Goal: Task Accomplishment & Management: Manage account settings

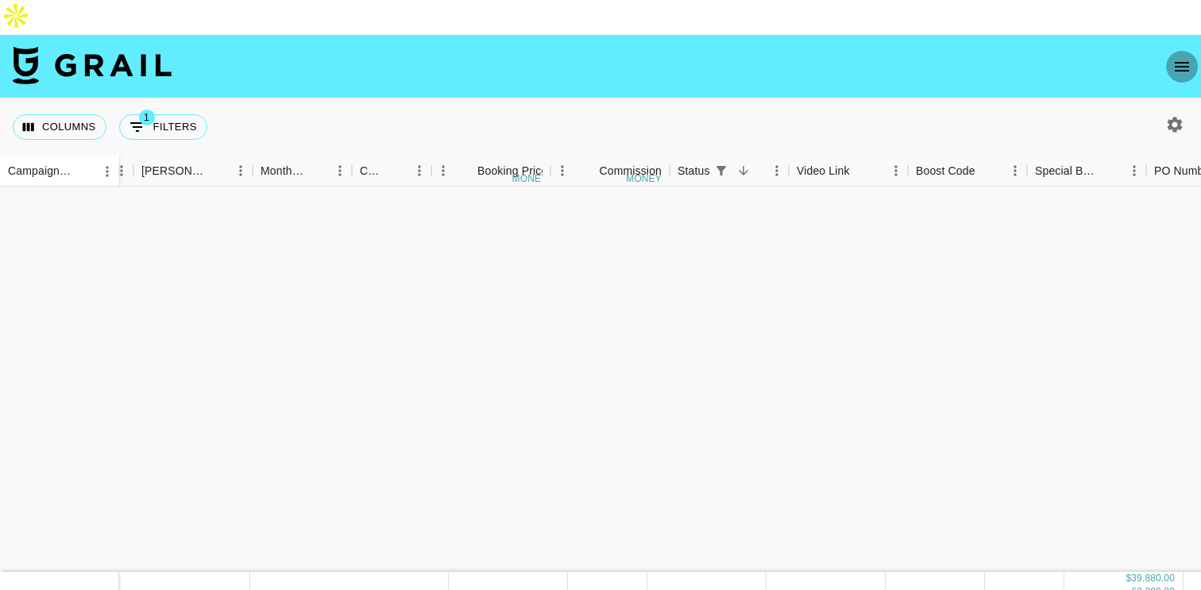
click at [1173, 57] on icon "open drawer" at bounding box center [1182, 66] width 19 height 19
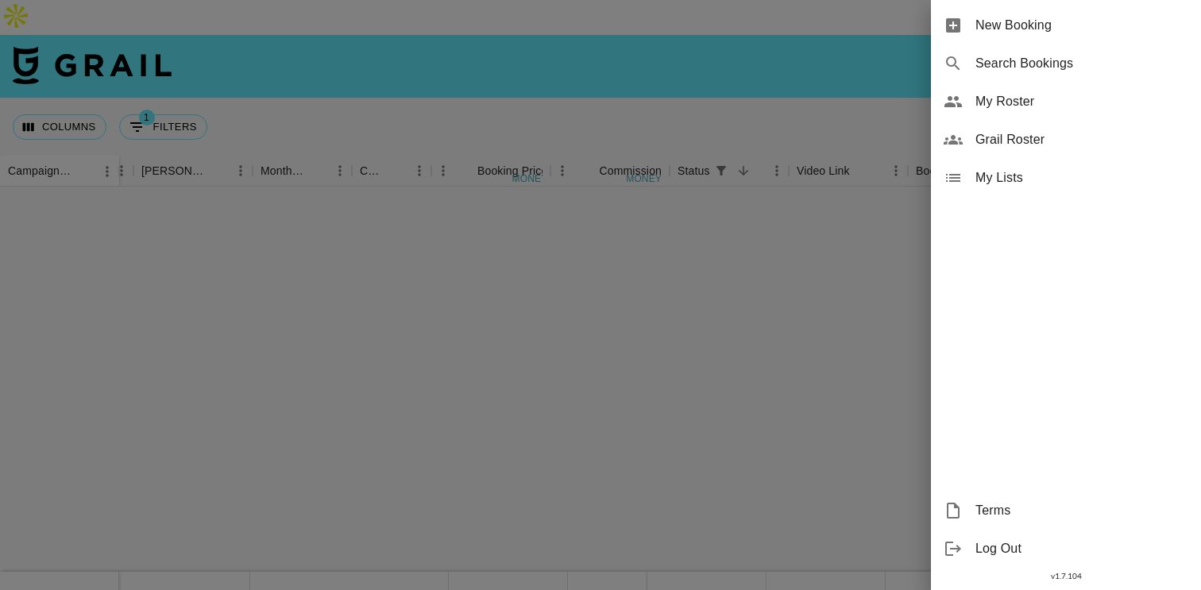
scroll to position [694, 633]
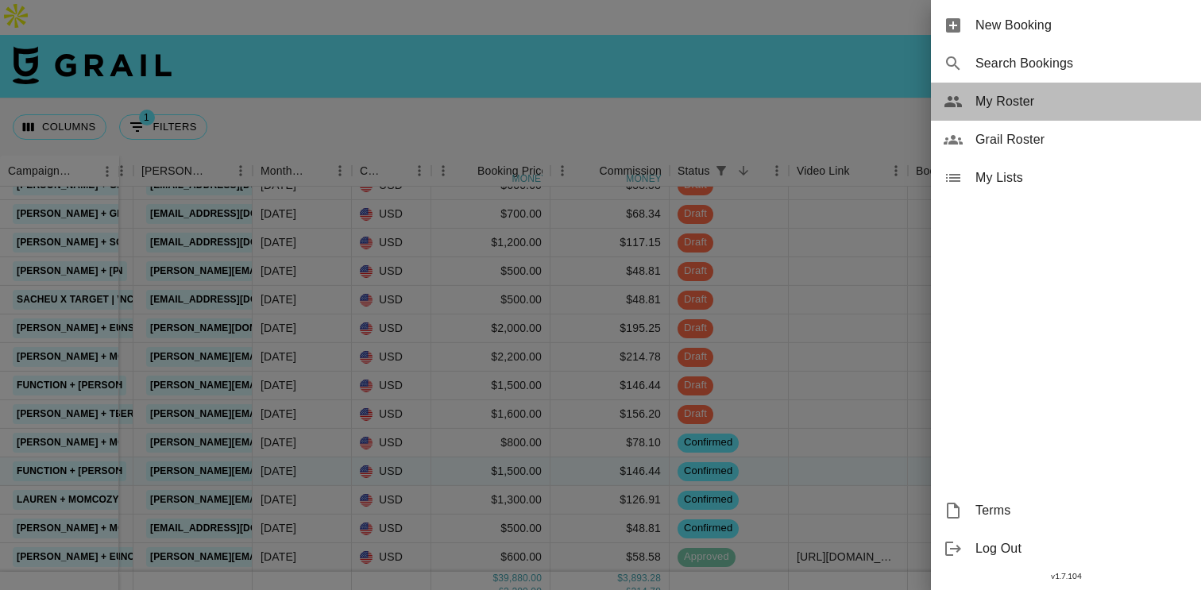
click at [1031, 106] on span "My Roster" at bounding box center [1082, 101] width 213 height 19
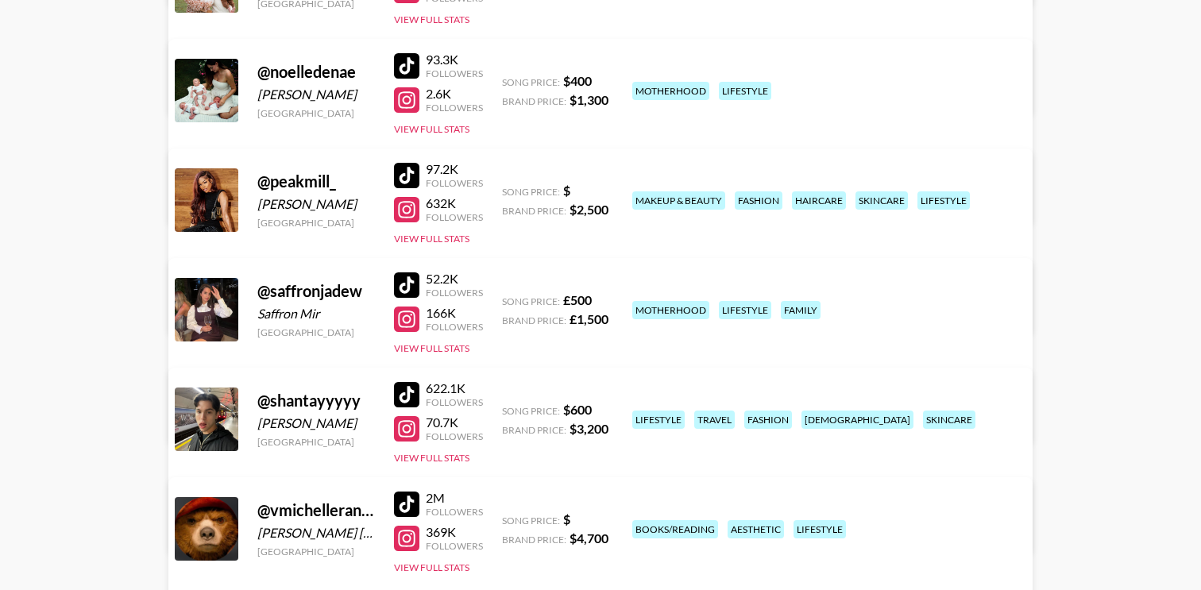
scroll to position [1122, 0]
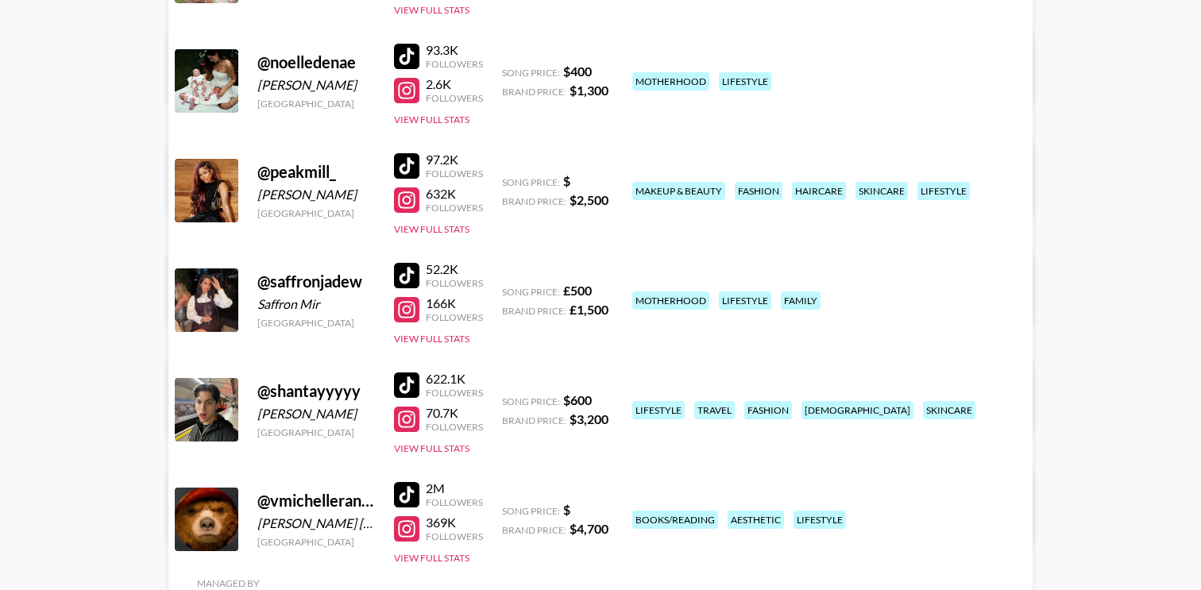
click at [507, 289] on link "View/Edit Details" at bounding box center [352, 297] width 310 height 16
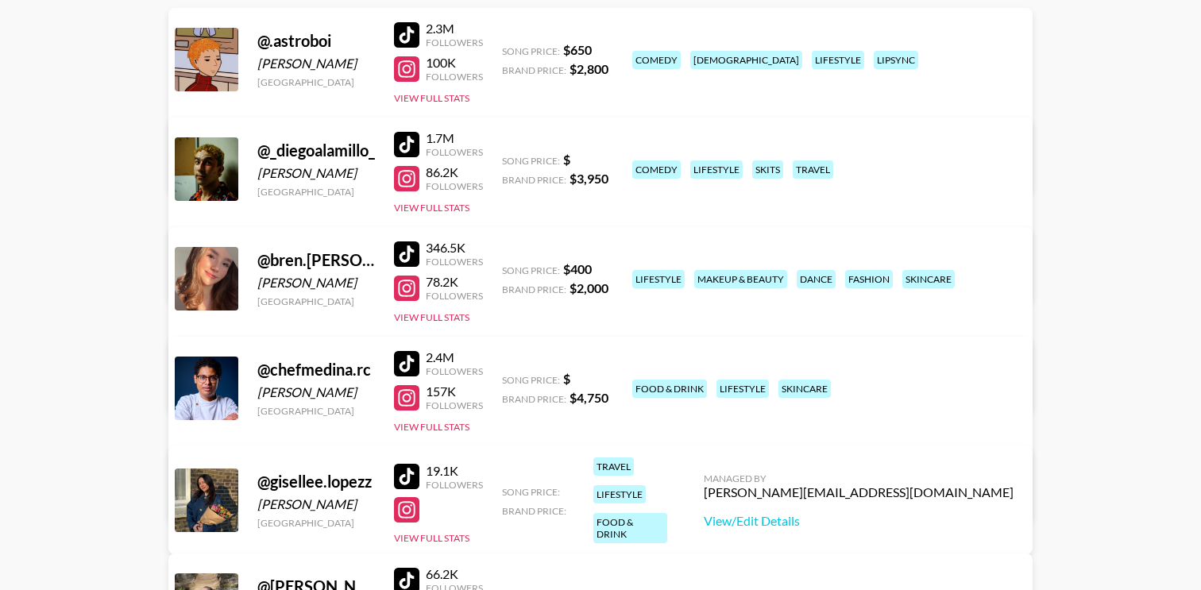
scroll to position [0, 0]
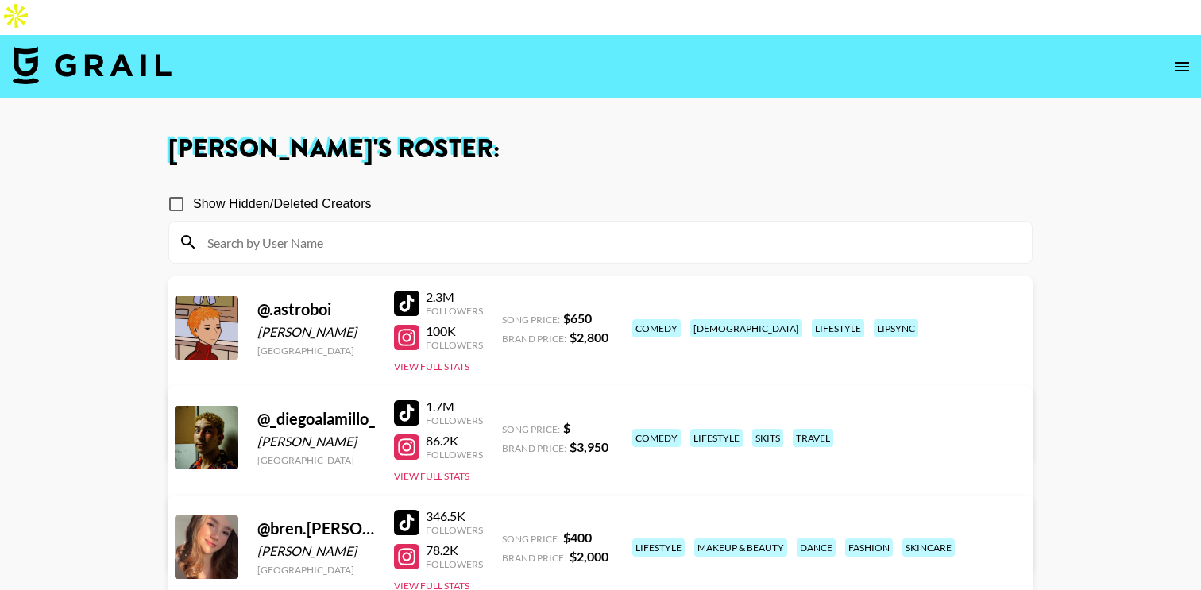
click at [1180, 57] on icon "open drawer" at bounding box center [1182, 66] width 19 height 19
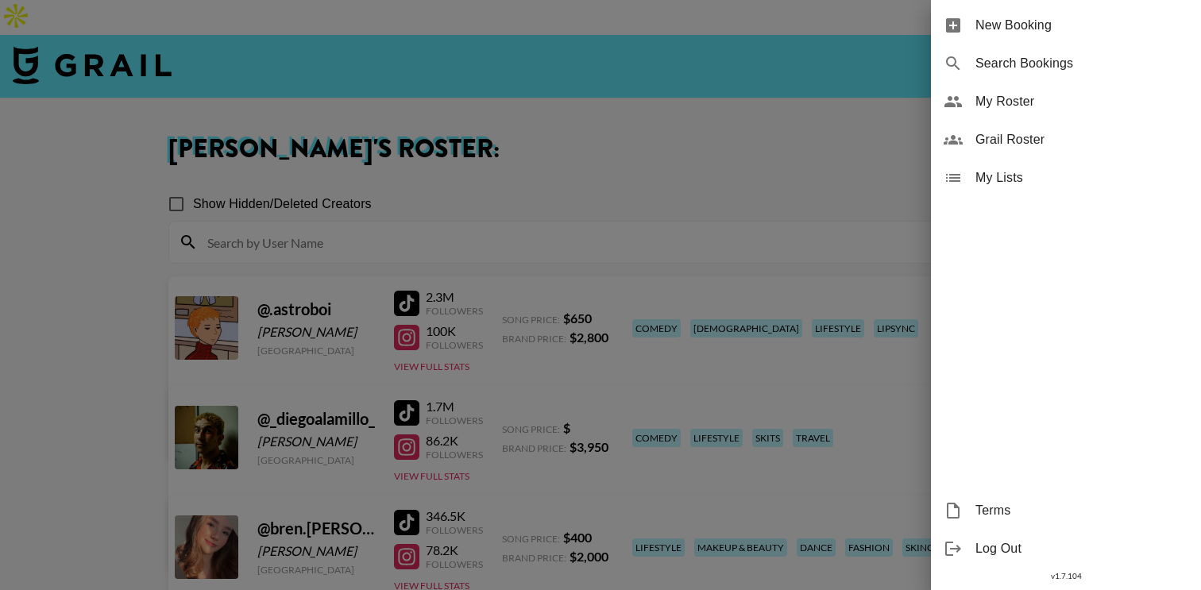
click at [528, 64] on div at bounding box center [600, 295] width 1201 height 590
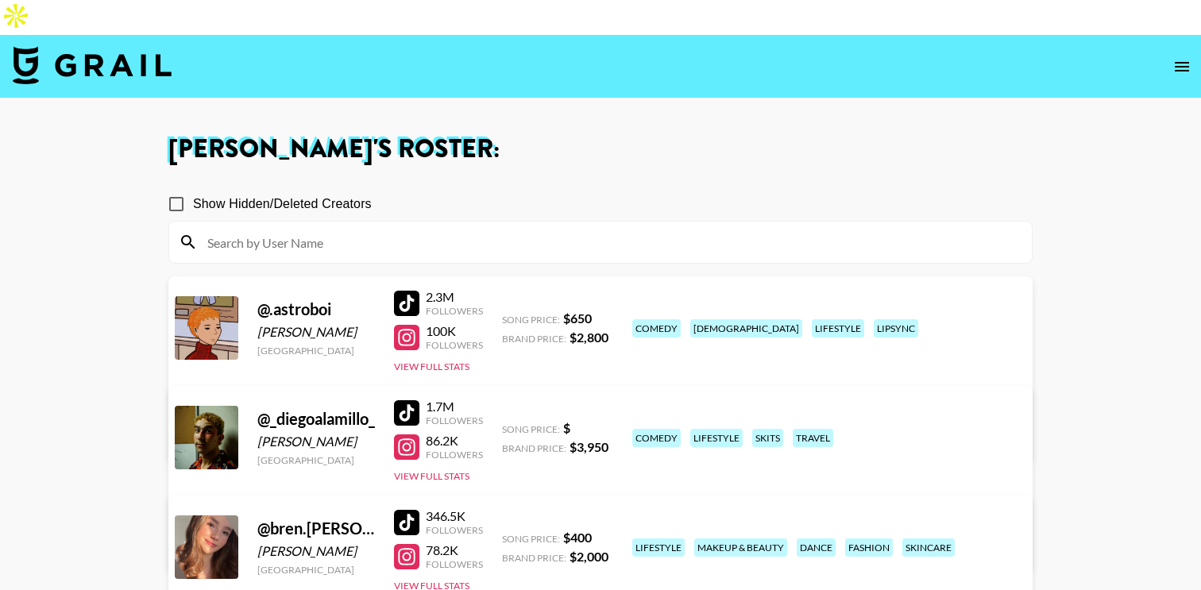
click at [147, 46] on img at bounding box center [92, 65] width 159 height 38
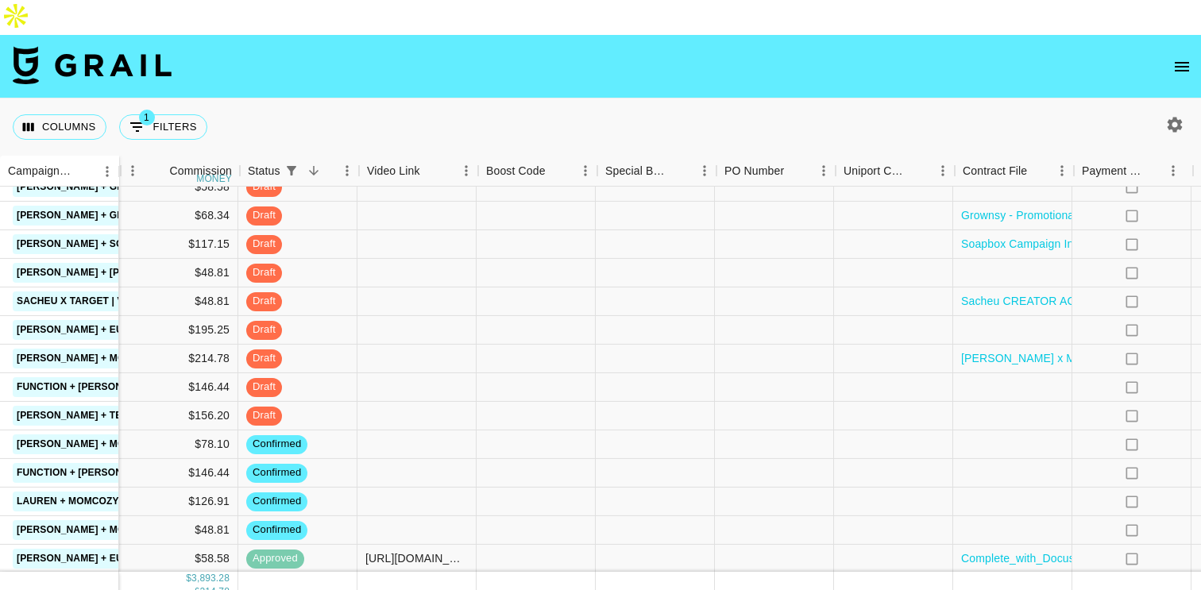
scroll to position [693, 1069]
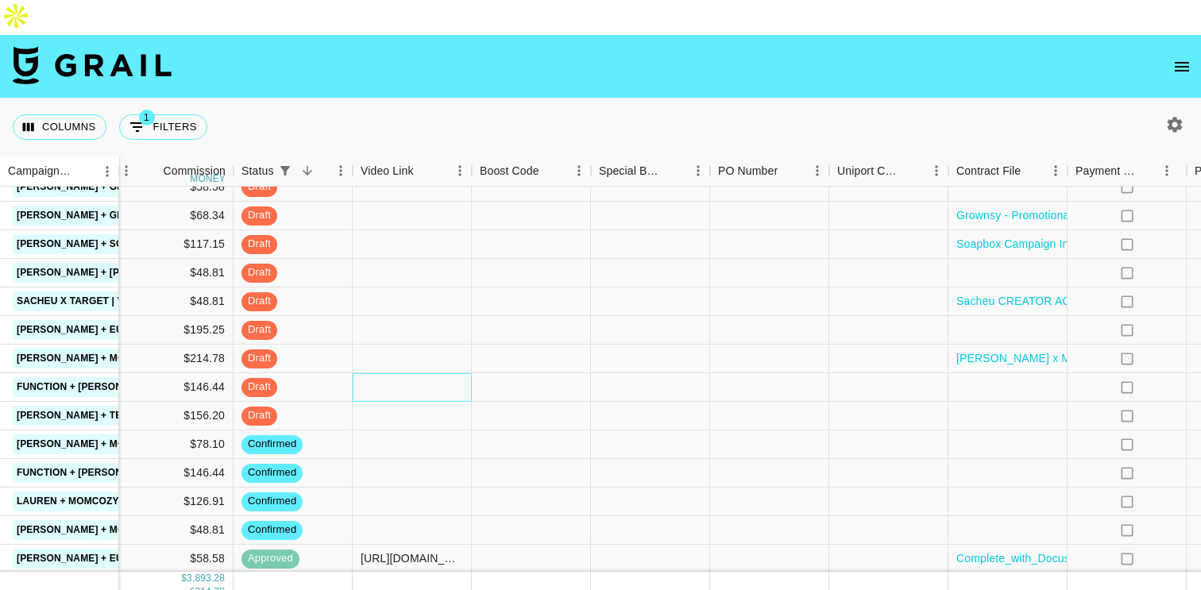
click at [423, 373] on div at bounding box center [412, 387] width 119 height 29
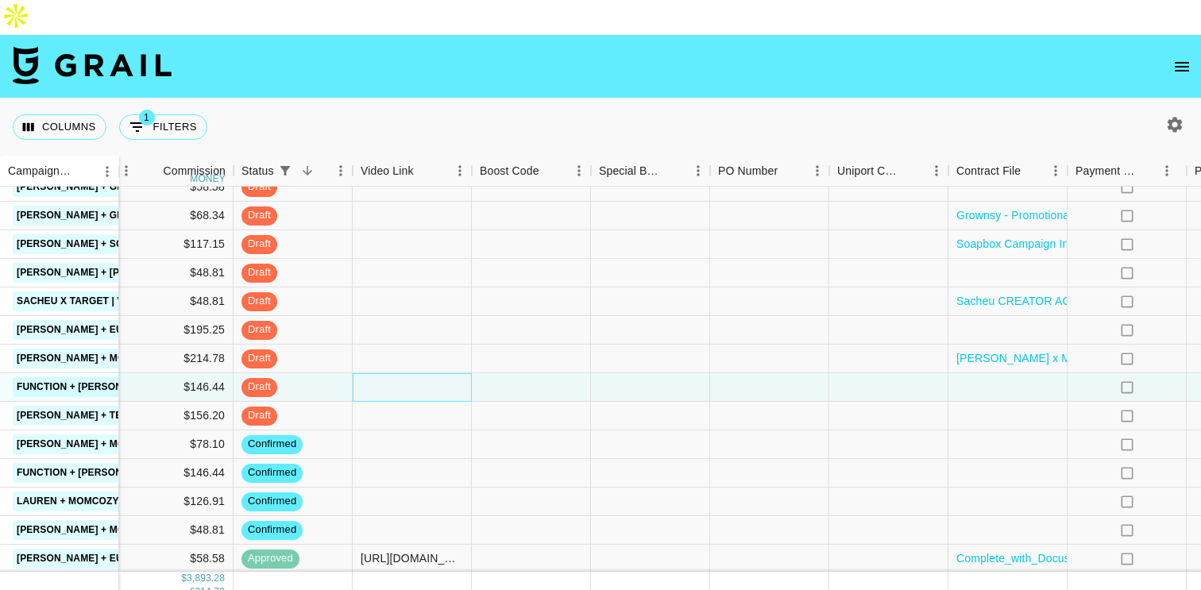
click at [418, 373] on div at bounding box center [412, 387] width 119 height 29
type input "vhttps://www.instagram.com/reel/DPT7tv1EU36/?hl=en"
click at [480, 373] on div at bounding box center [531, 387] width 119 height 29
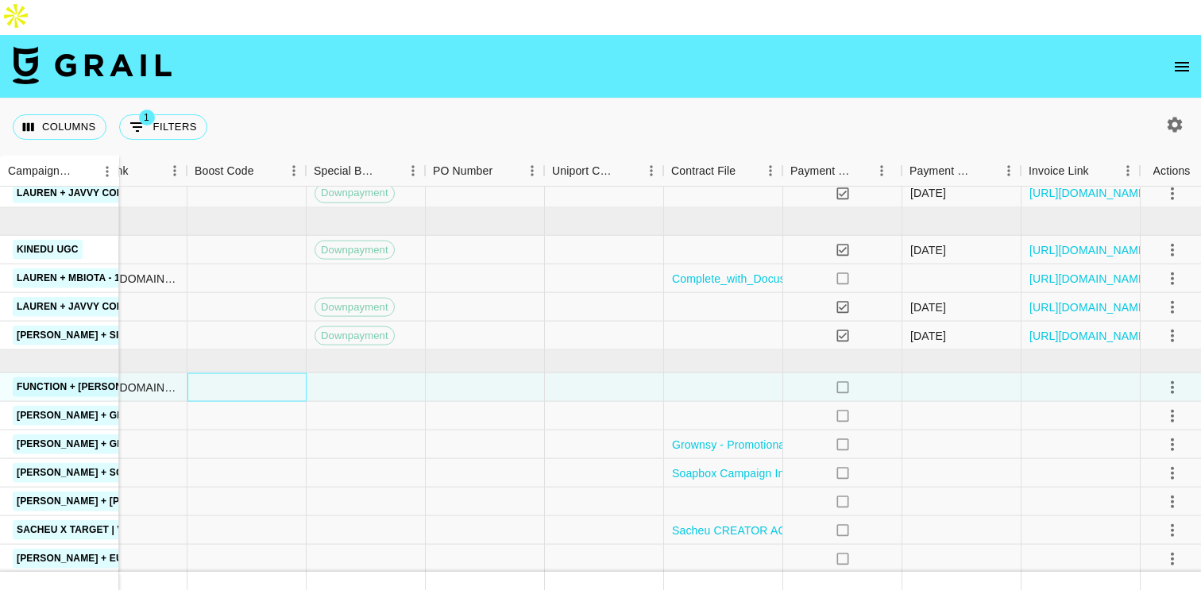
scroll to position [493, 1354]
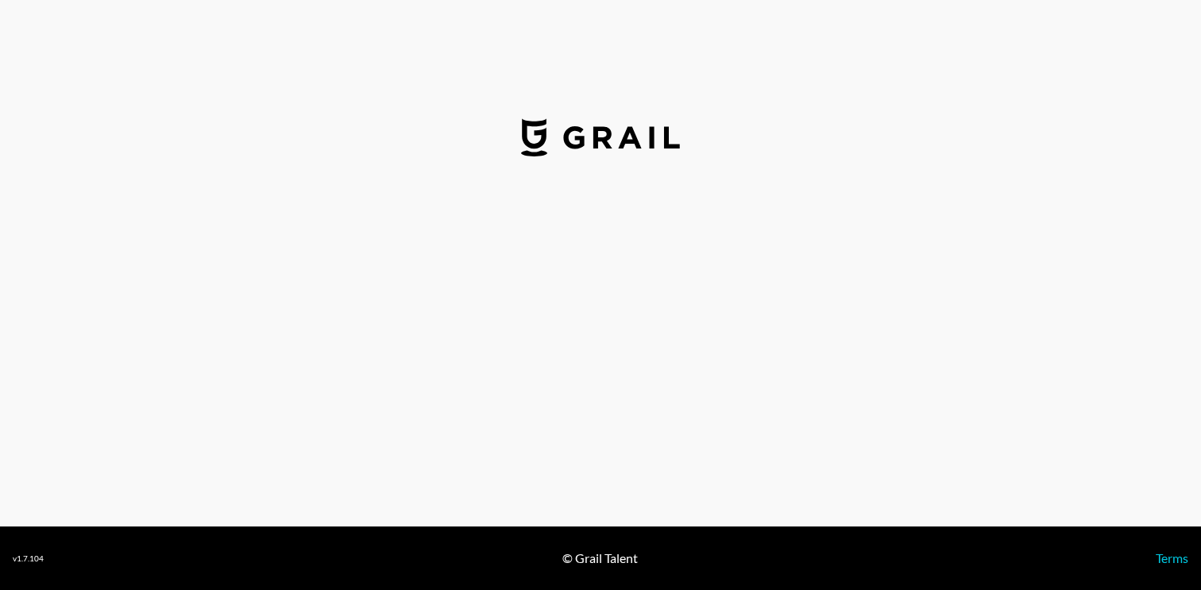
select select "USD"
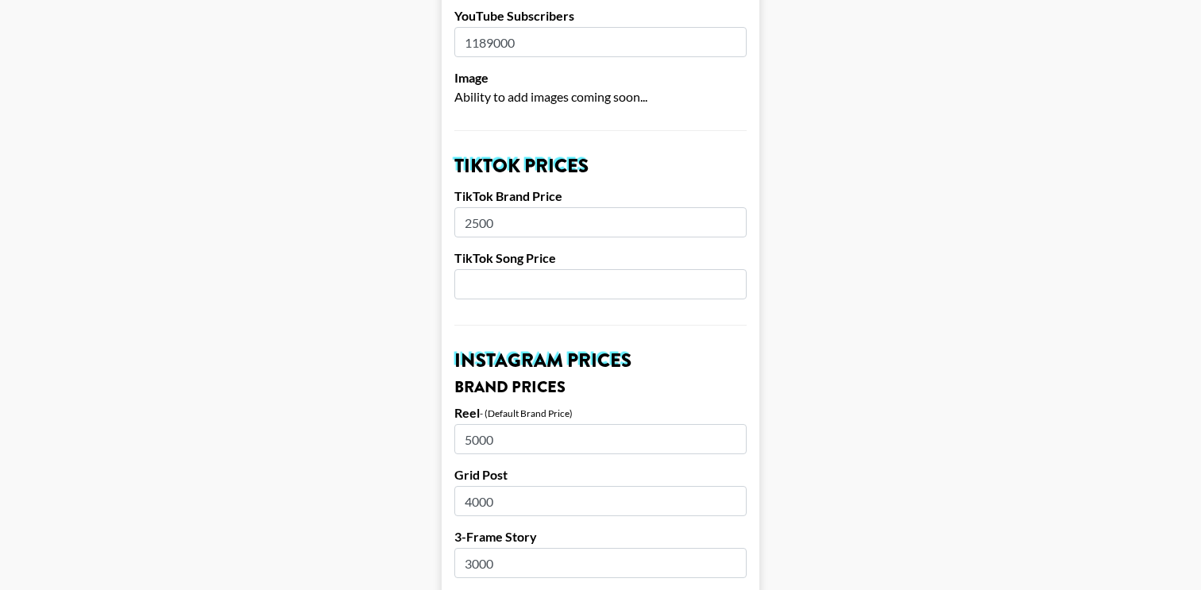
scroll to position [493, 0]
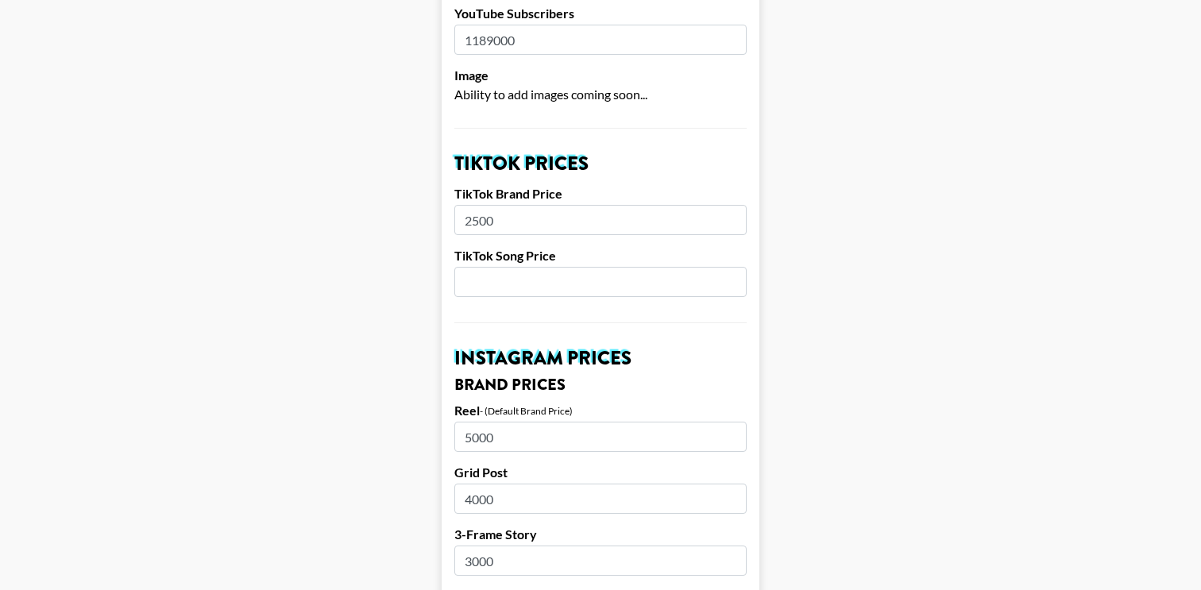
drag, startPoint x: 509, startPoint y: 163, endPoint x: 382, endPoint y: 161, distance: 127.1
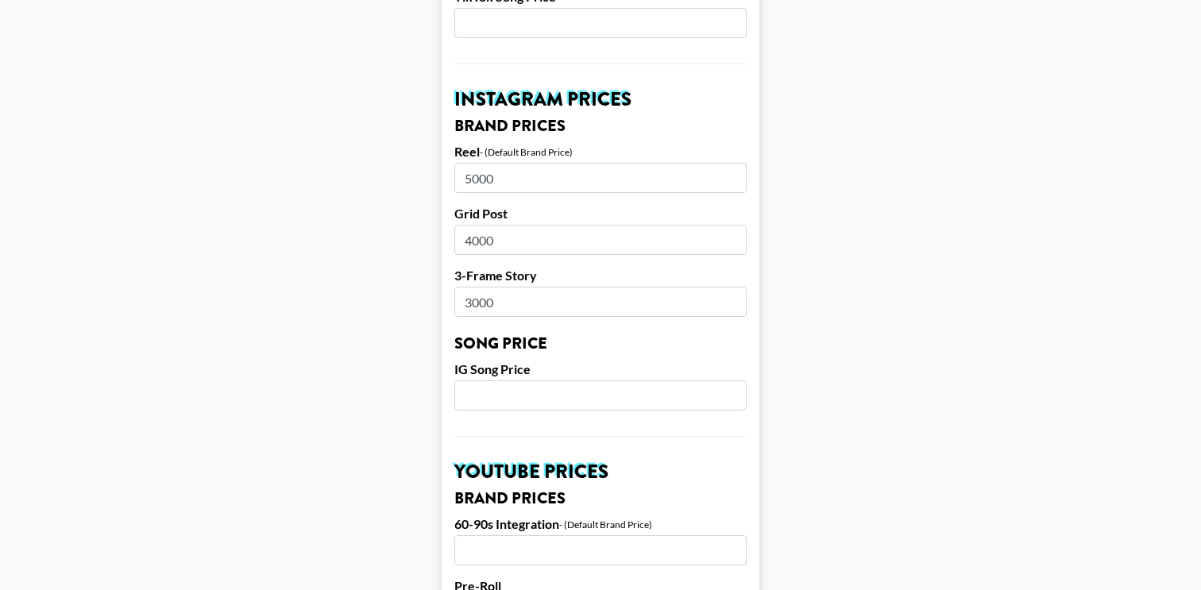
scroll to position [758, 0]
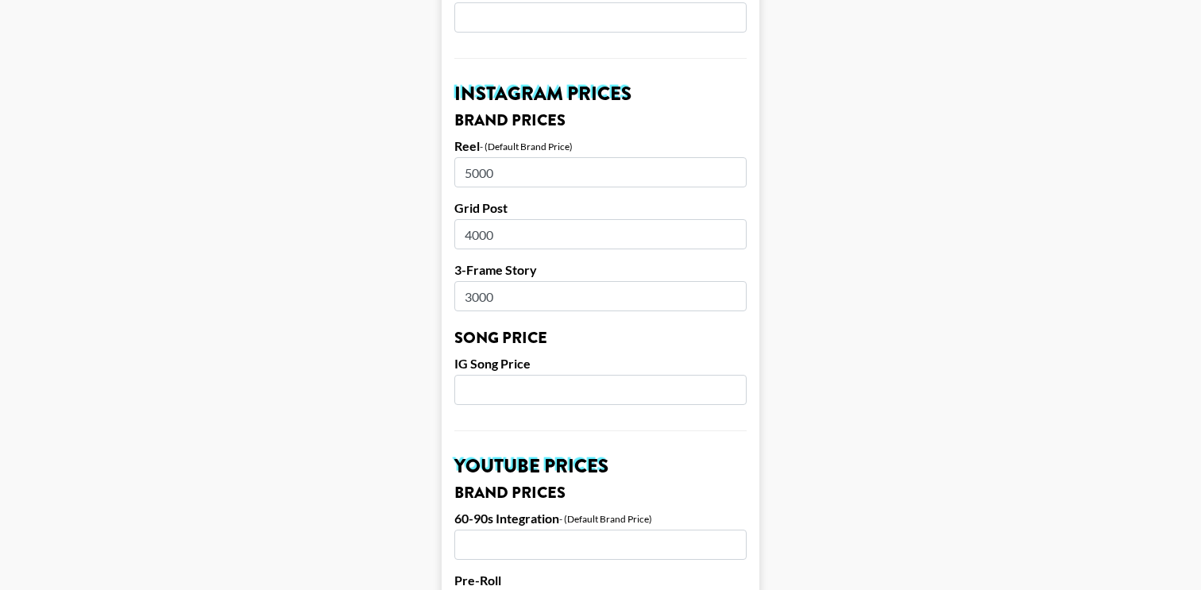
type input "5800"
drag, startPoint x: 504, startPoint y: 114, endPoint x: 438, endPoint y: 114, distance: 65.9
click at [438, 114] on main "Airtable ID: rece7Yrs49LOvynFy Manager(s) [PERSON_NAME][EMAIL_ADDRESS][DOMAIN_N…" at bounding box center [601, 365] width 1176 height 1999
type input "15000"
drag, startPoint x: 508, startPoint y: 238, endPoint x: 459, endPoint y: 239, distance: 48.5
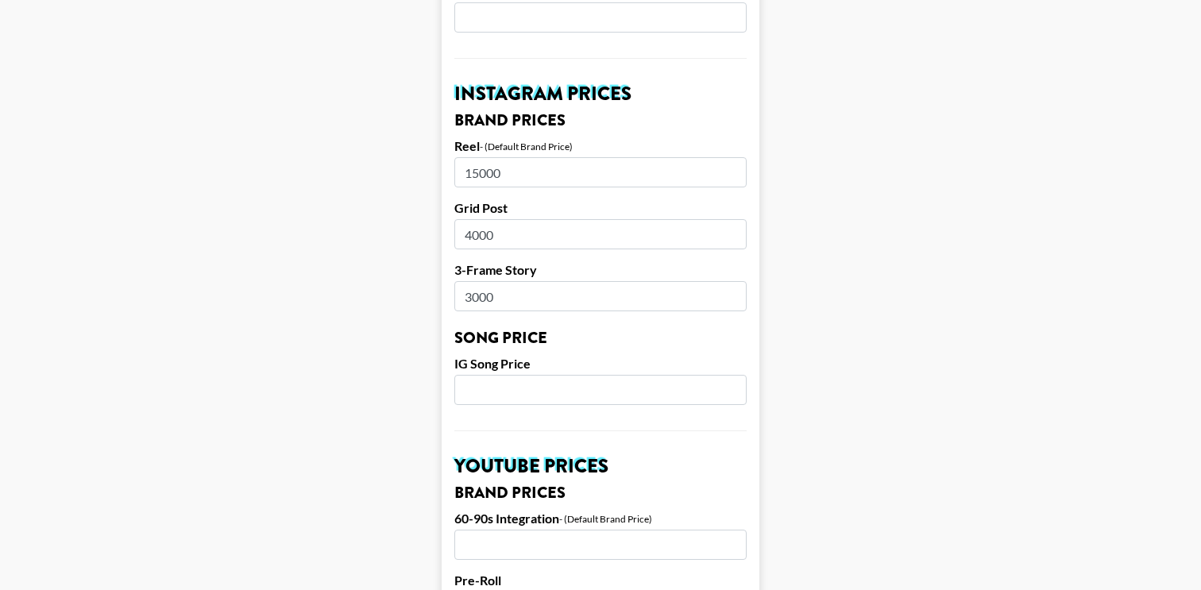
click at [459, 281] on input "3000" at bounding box center [600, 296] width 292 height 30
drag, startPoint x: 523, startPoint y: 238, endPoint x: 441, endPoint y: 238, distance: 81.8
click at [441, 238] on main "Airtable ID: rece7Yrs49LOvynFy Manager(s) [PERSON_NAME][EMAIL_ADDRESS][DOMAIN_N…" at bounding box center [601, 365] width 1176 height 1999
type input "7000"
click at [391, 353] on main "Airtable ID: rece7Yrs49LOvynFy Manager(s) [PERSON_NAME][EMAIL_ADDRESS][DOMAIN_N…" at bounding box center [601, 365] width 1176 height 1999
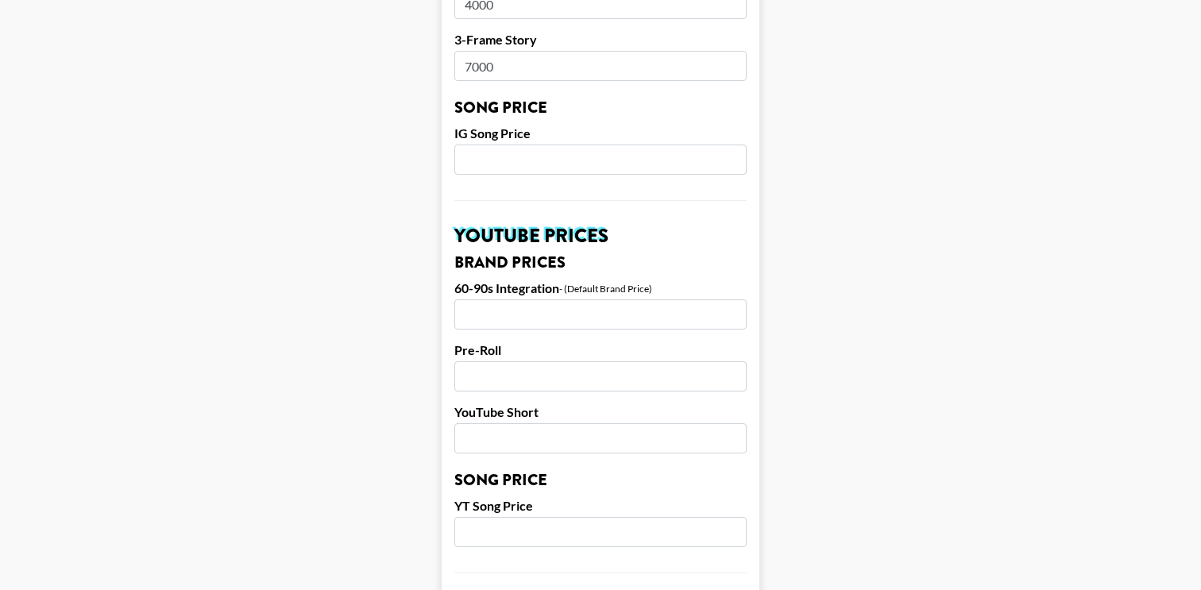
scroll to position [990, 0]
click at [538, 298] on input "number" at bounding box center [600, 313] width 292 height 30
type input "3"
type input "25000"
click at [165, 101] on main "Airtable ID: rece7Yrs49LOvynFy Manager(s) [PERSON_NAME][EMAIL_ADDRESS][DOMAIN_N…" at bounding box center [601, 133] width 1176 height 1999
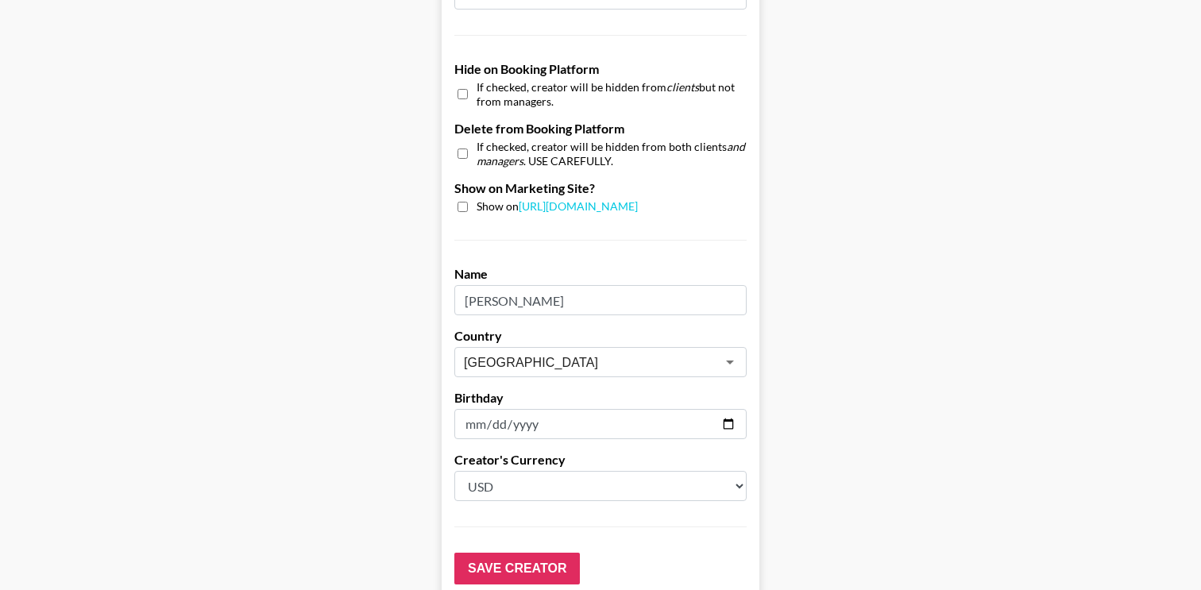
scroll to position [1565, 0]
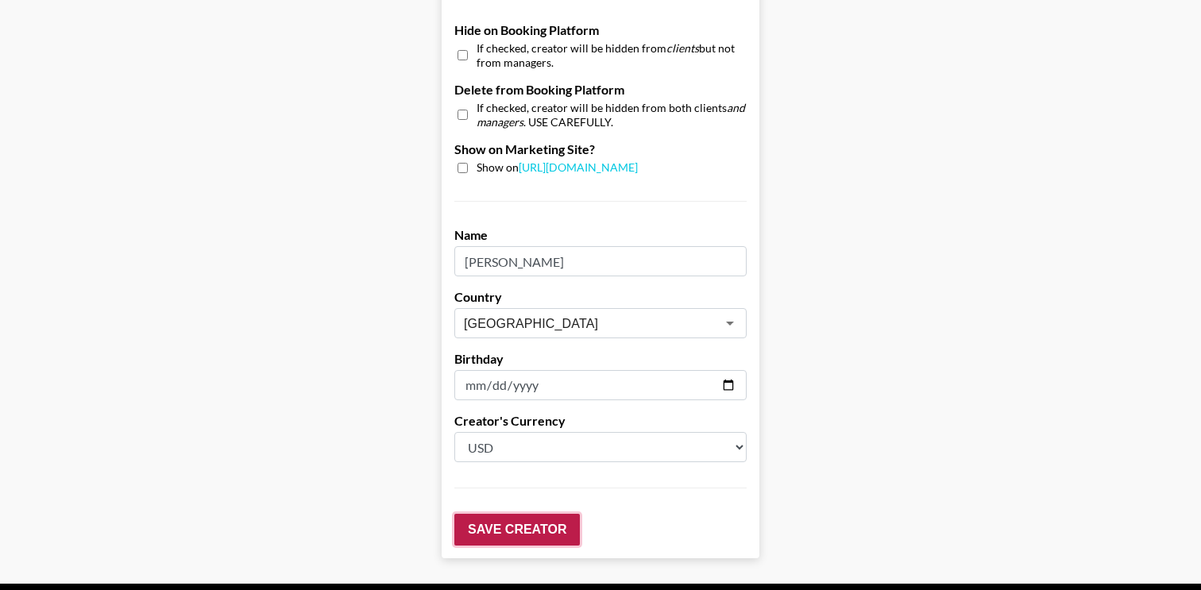
click at [511, 514] on input "Save Creator" at bounding box center [517, 530] width 126 height 32
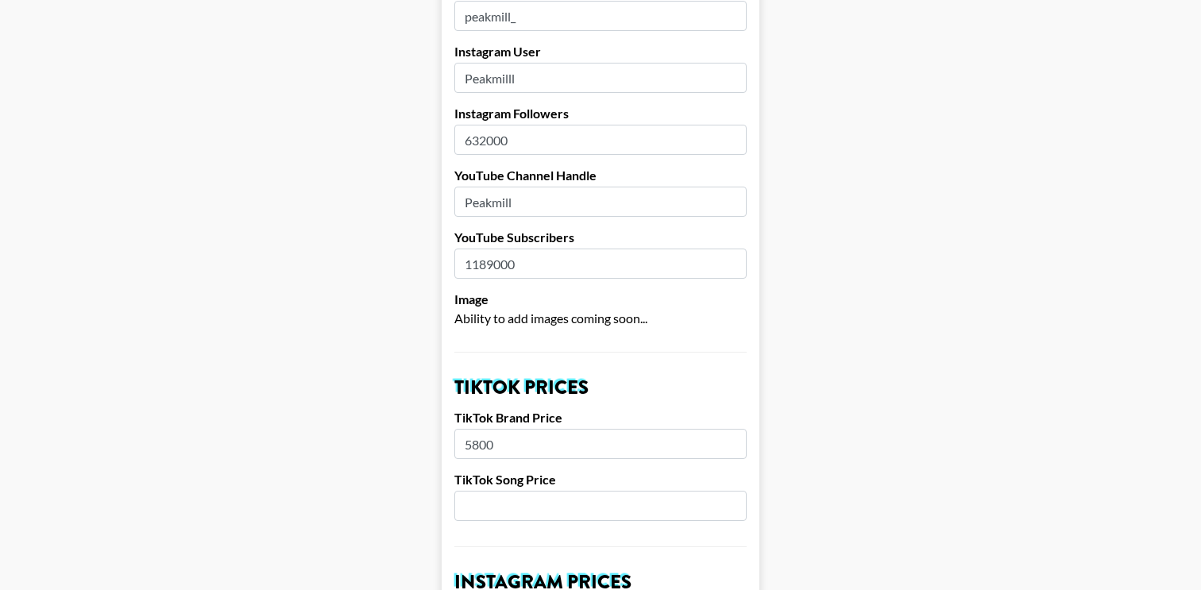
scroll to position [0, 0]
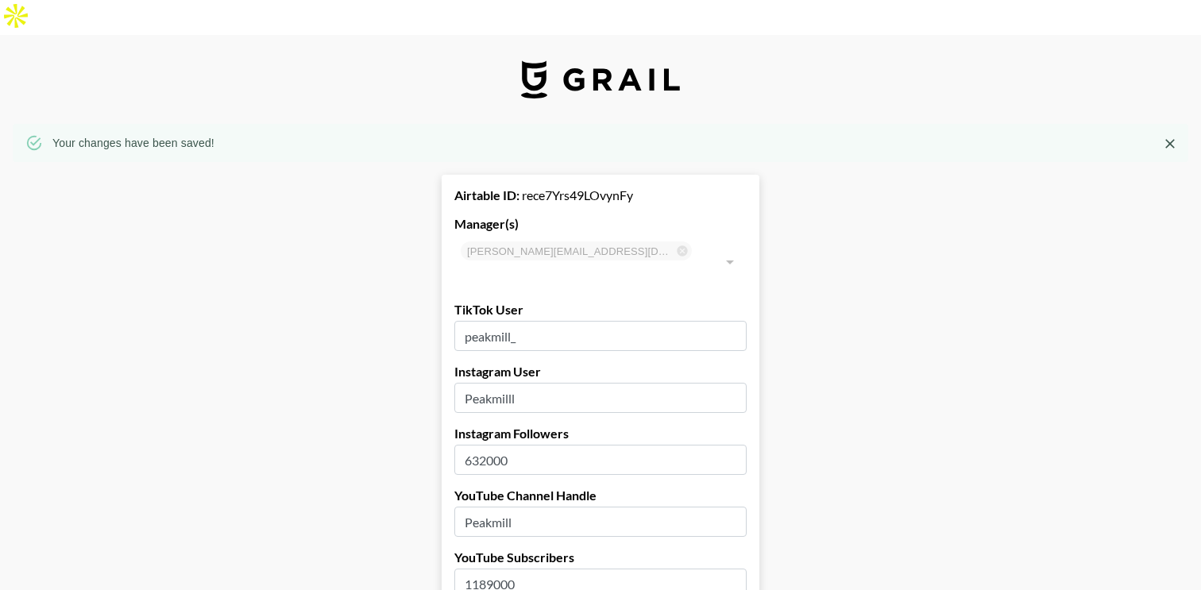
click at [1172, 139] on icon "Close" at bounding box center [1170, 144] width 10 height 10
